Goal: Task Accomplishment & Management: Use online tool/utility

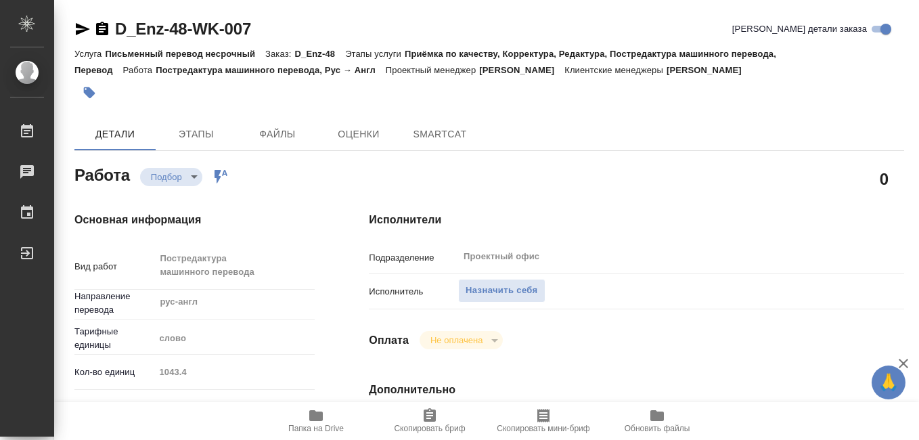
type textarea "x"
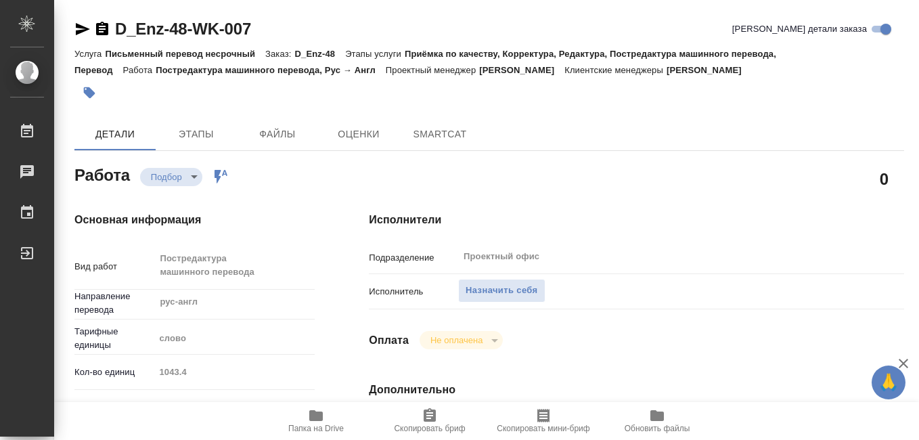
type textarea "x"
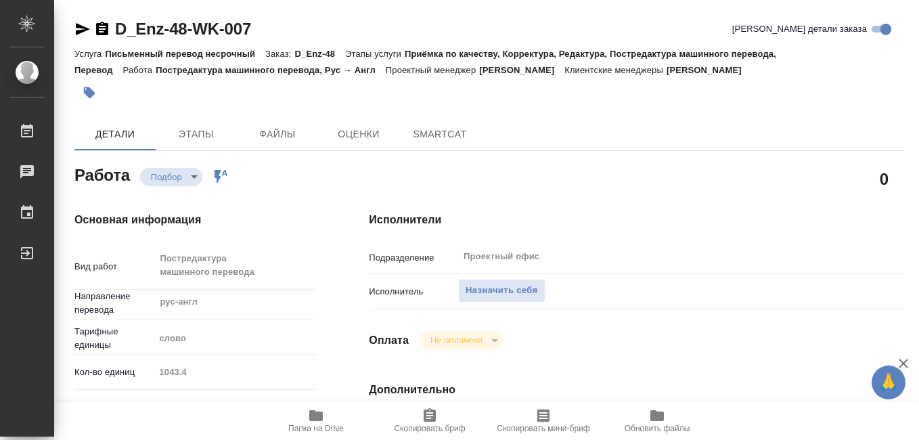
type textarea "x"
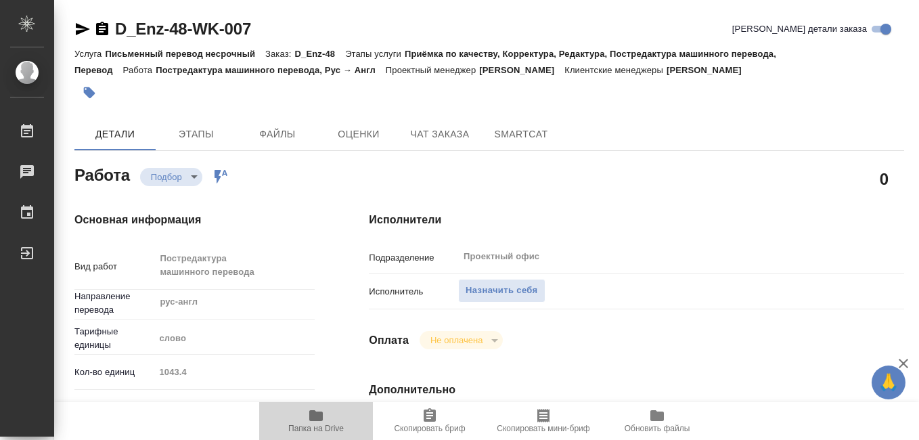
click at [317, 427] on span "Папка на Drive" at bounding box center [316, 428] width 56 height 9
type textarea "x"
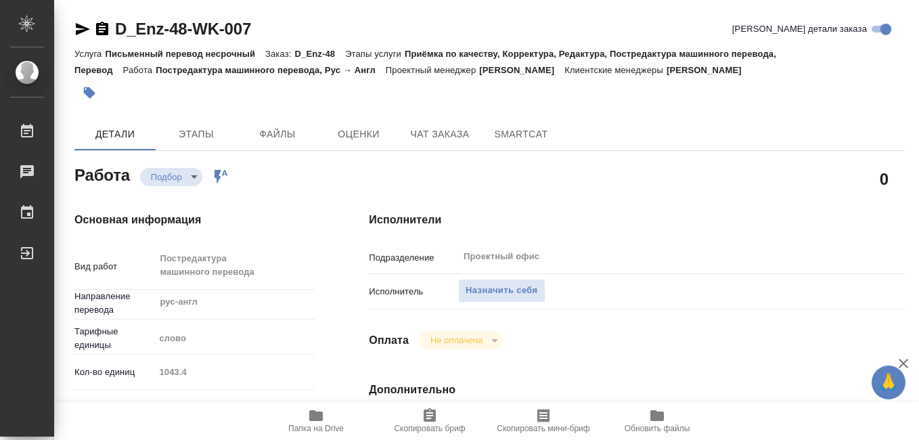
type textarea "x"
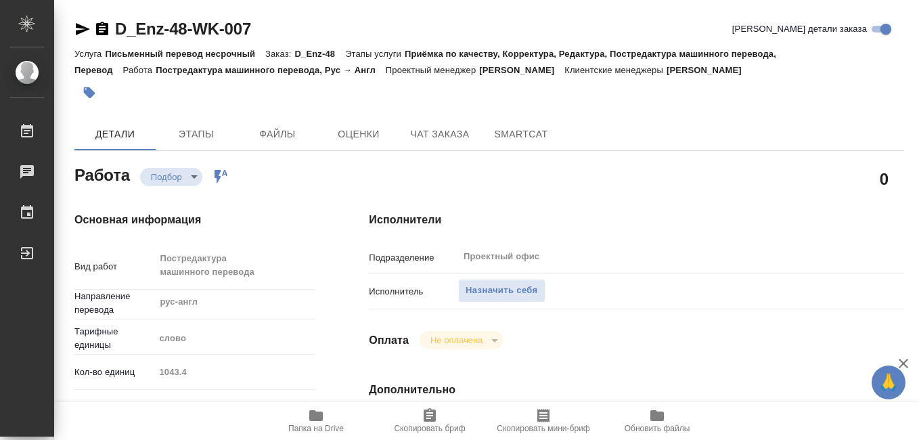
type textarea "x"
